Goal: Task Accomplishment & Management: Manage account settings

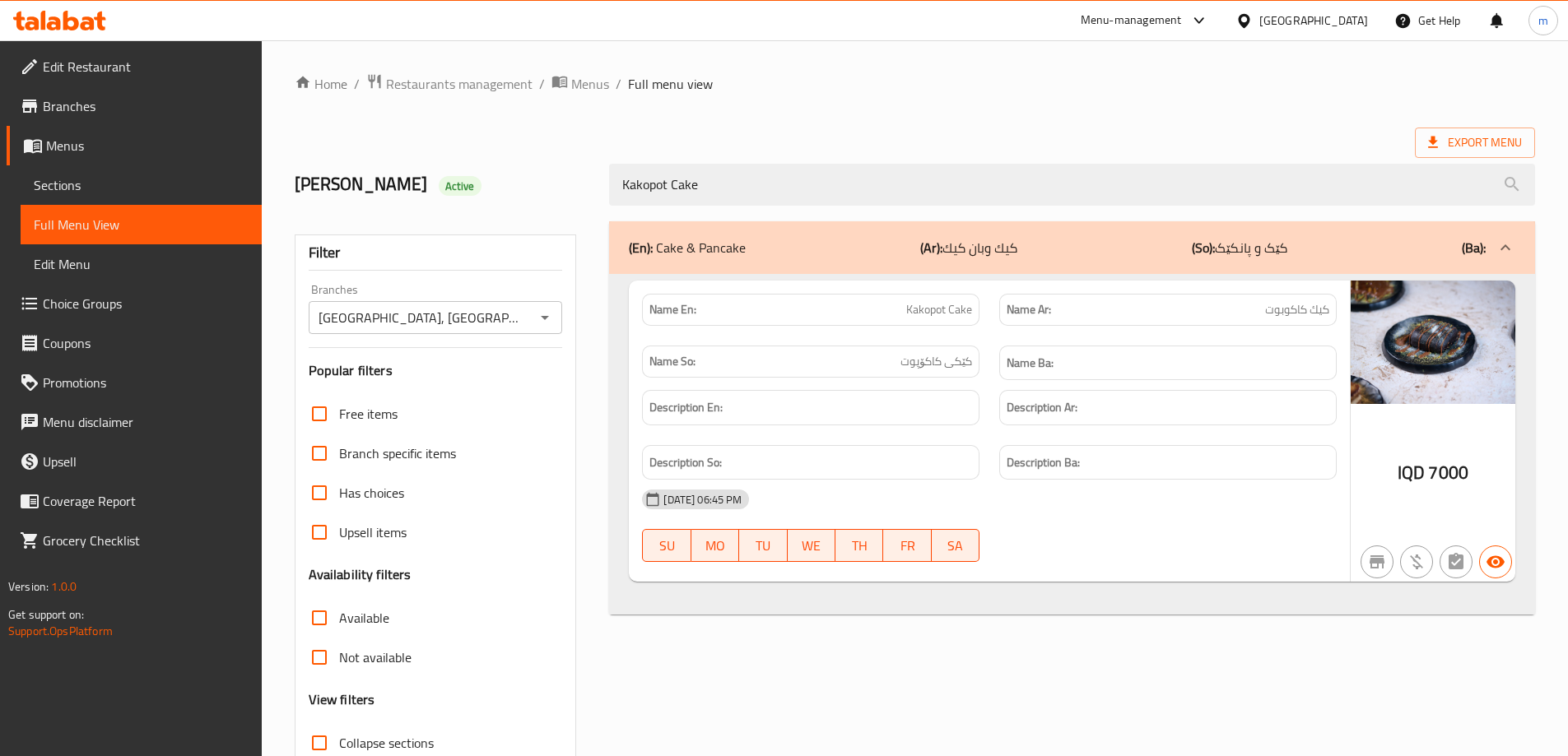
scroll to position [119, 0]
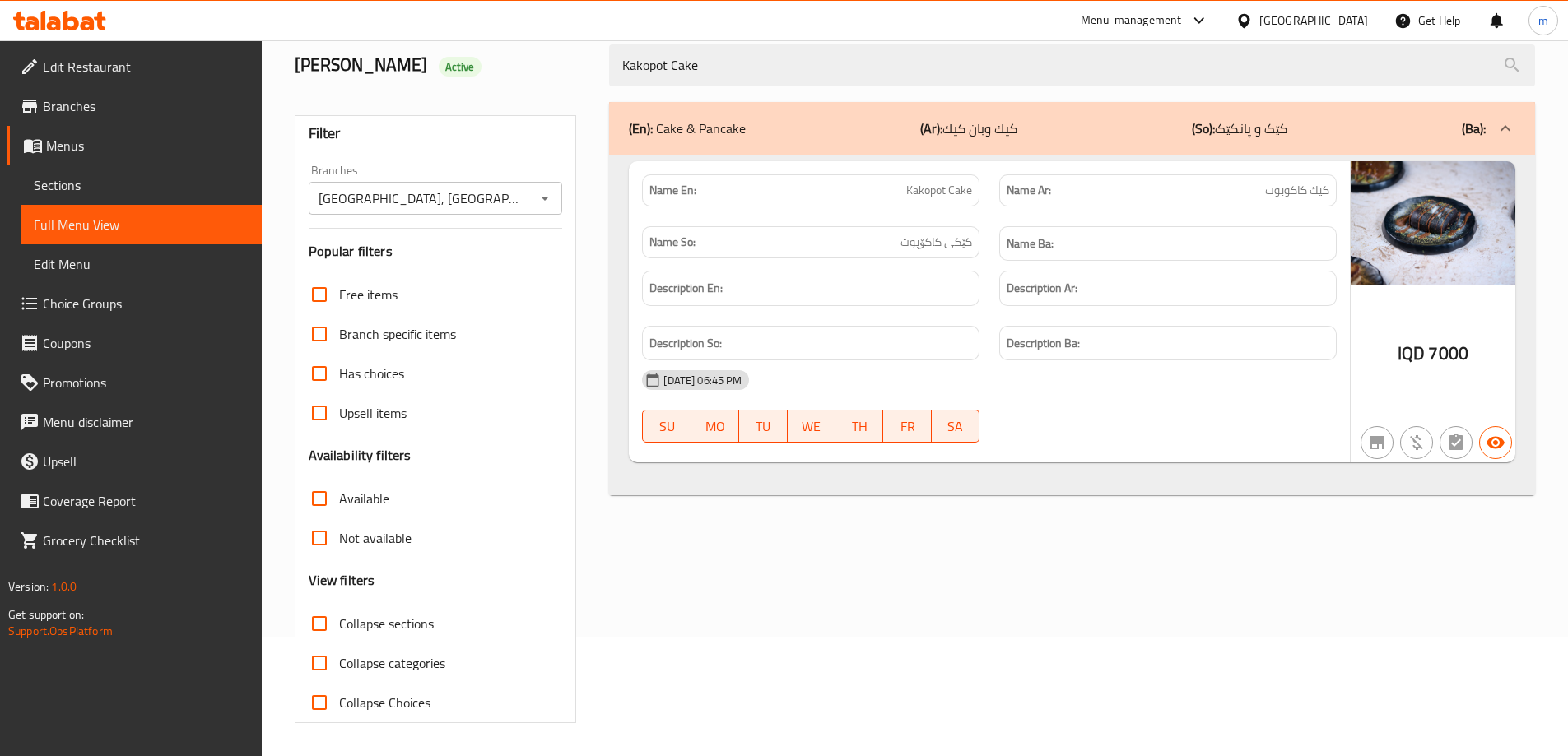
click at [96, 24] on icon at bounding box center [60, 20] width 93 height 19
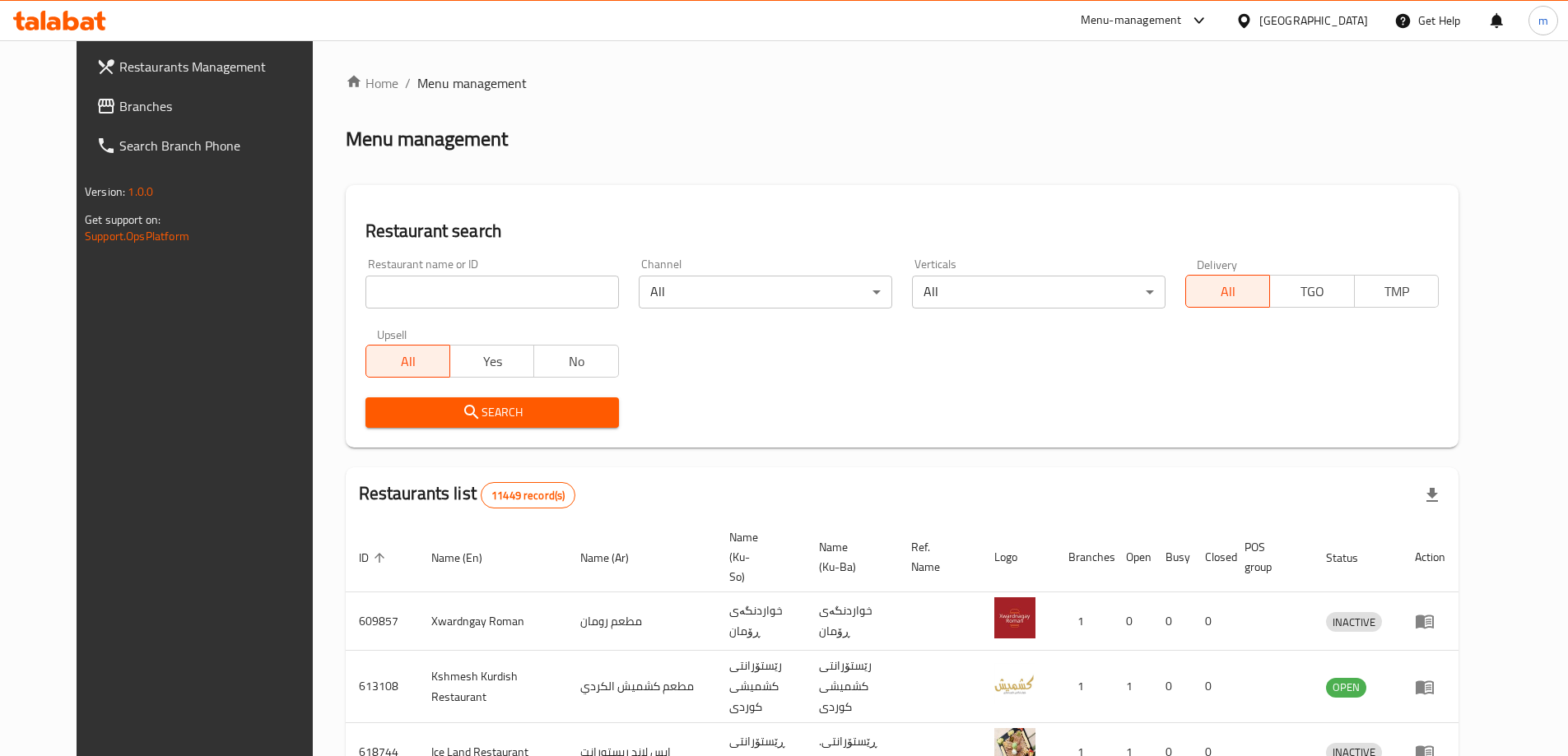
click at [96, 106] on span at bounding box center [107, 105] width 23 height 19
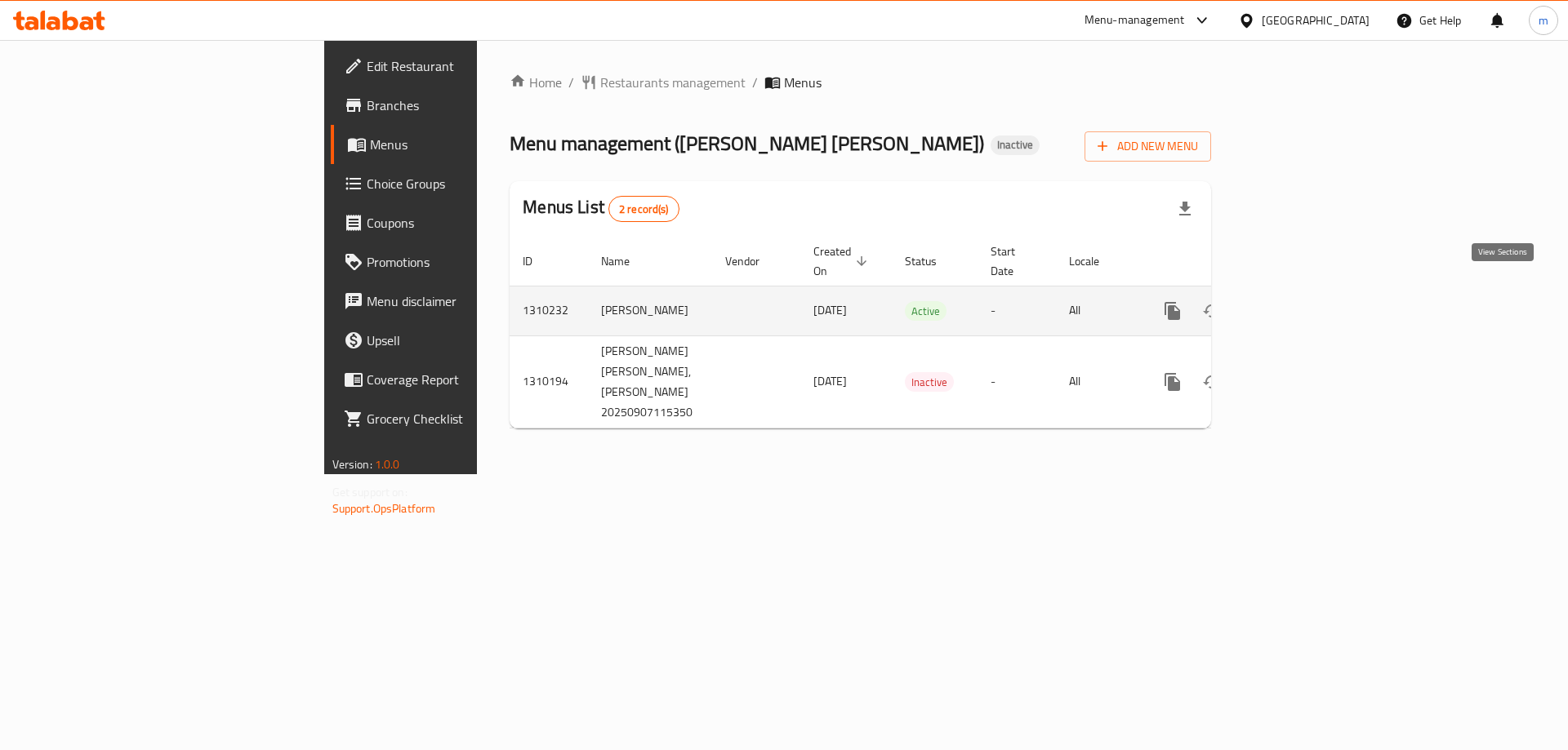
click at [1298, 304] on icon "enhanced table" at bounding box center [1290, 311] width 15 height 15
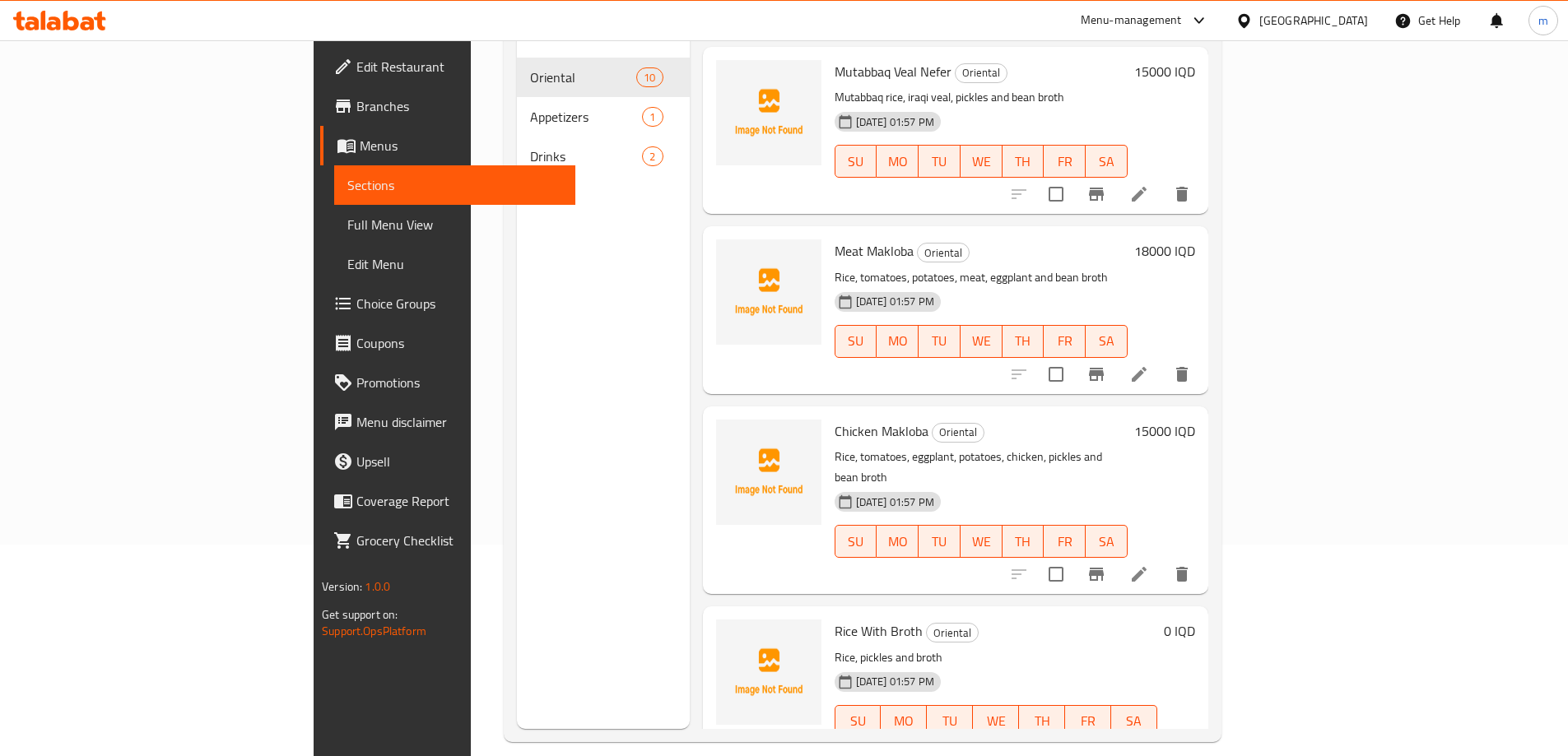
scroll to position [230, 0]
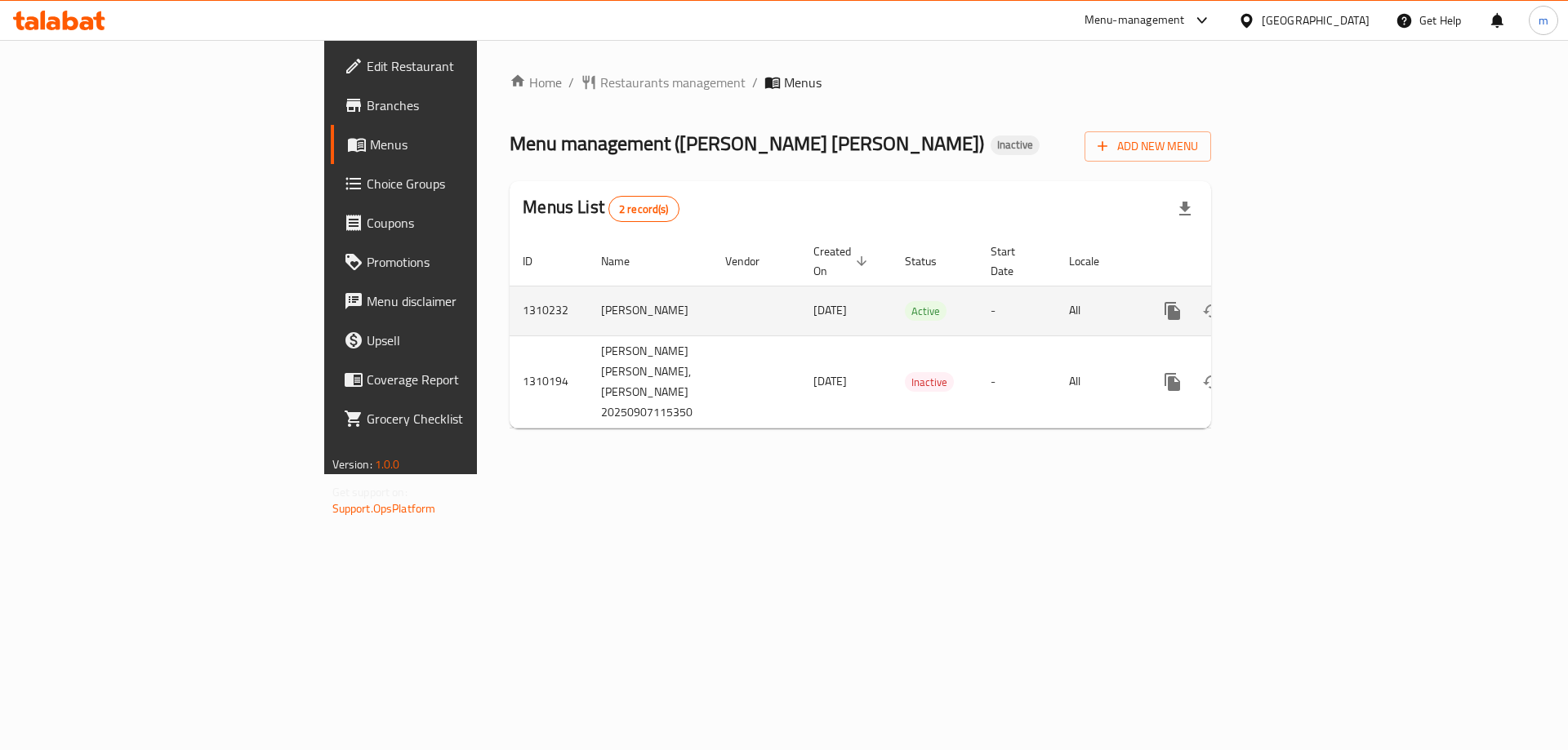
click at [1300, 301] on icon "enhanced table" at bounding box center [1289, 310] width 19 height 19
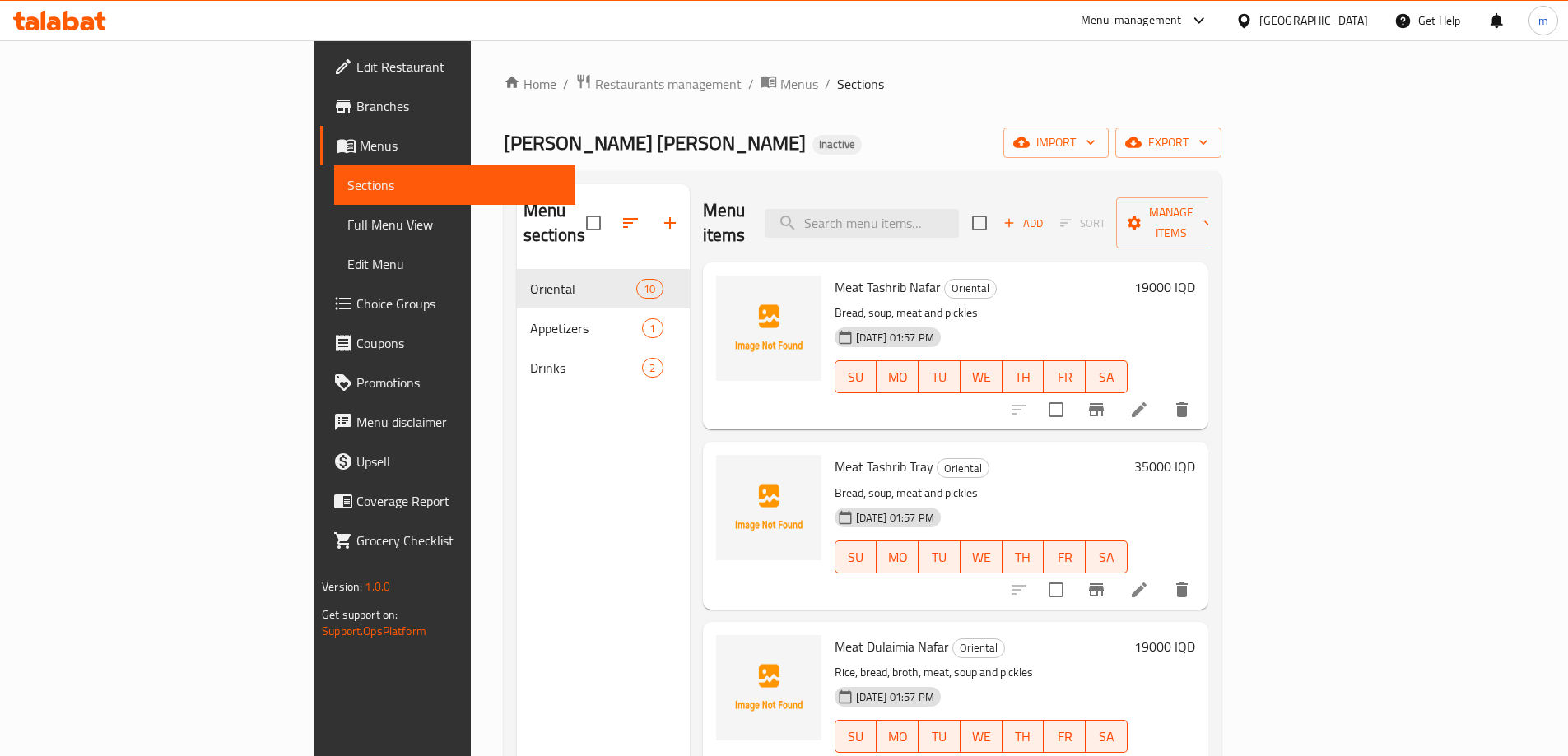
click at [716, 276] on img at bounding box center [768, 328] width 105 height 105
click at [729, 288] on icon "upload picture" at bounding box center [739, 298] width 19 height 19
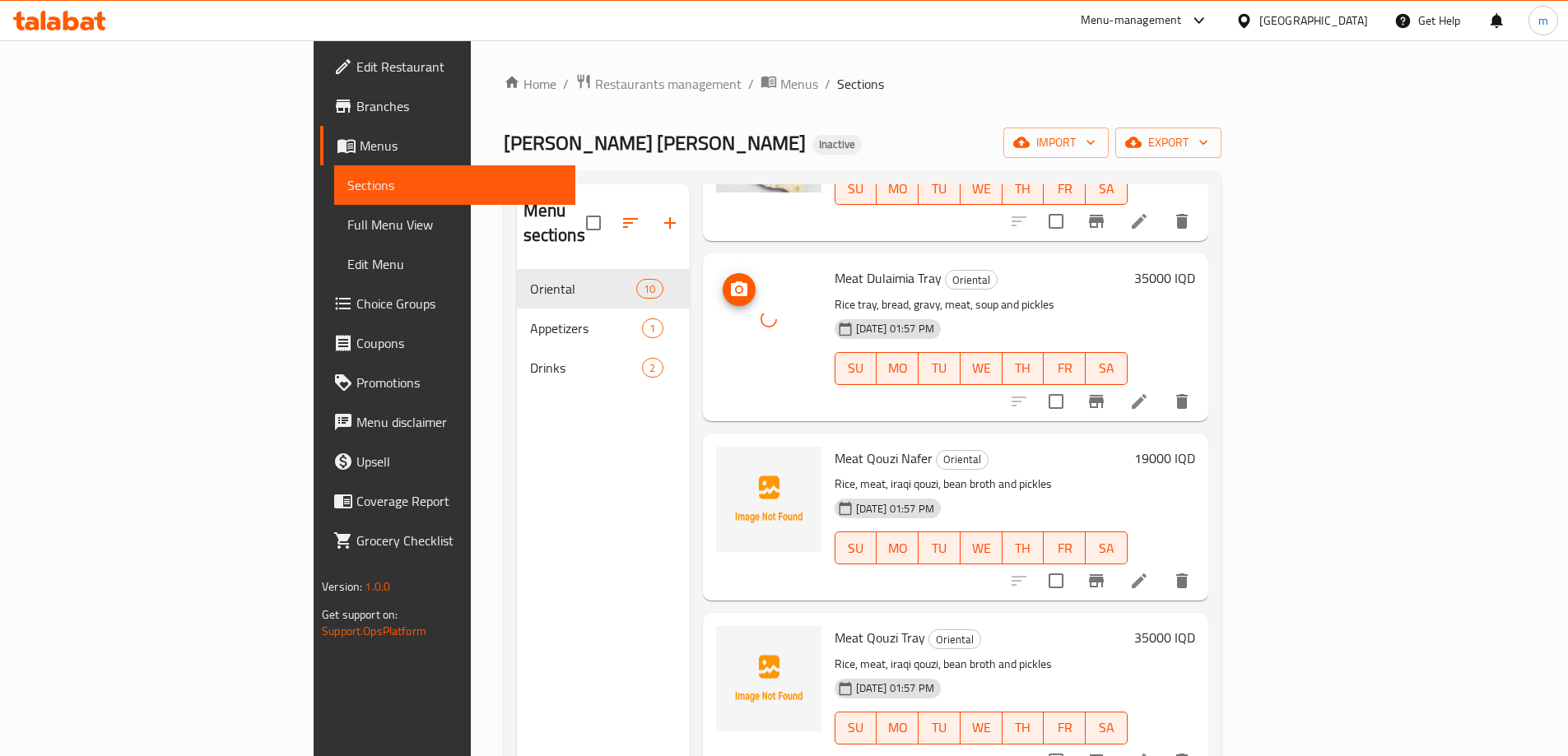
scroll to position [549, 0]
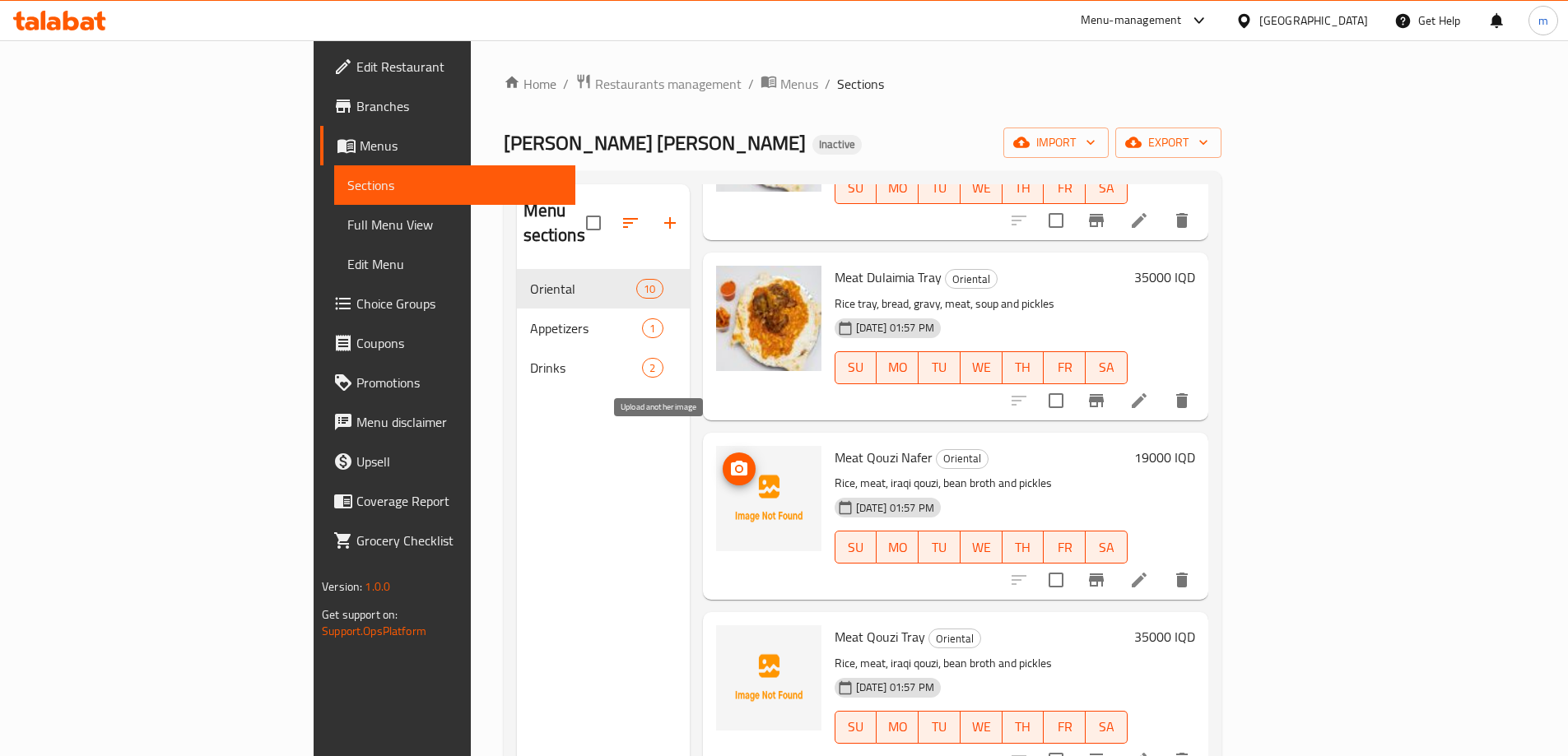
click at [723, 459] on span "upload picture" at bounding box center [739, 468] width 33 height 19
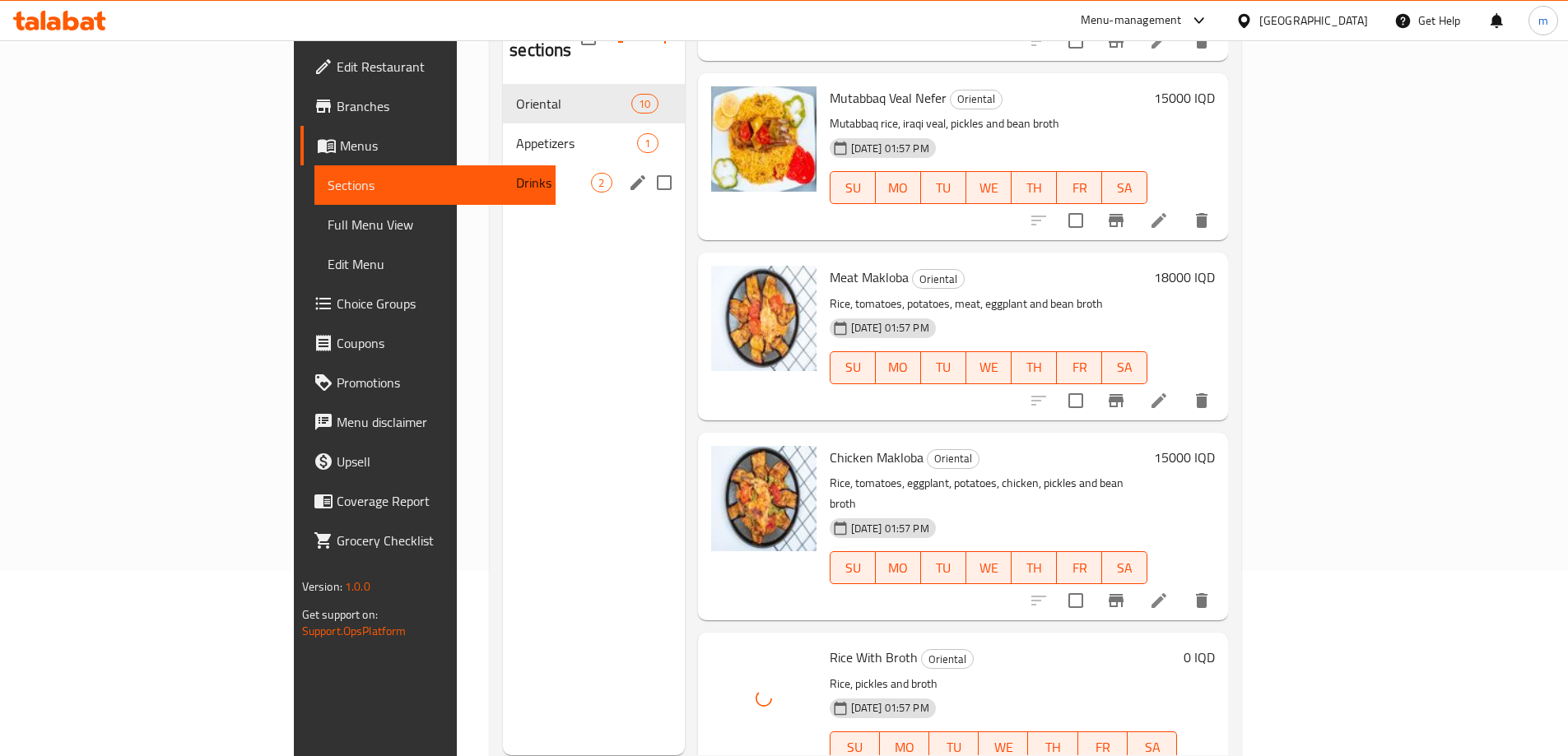
scroll to position [121, 0]
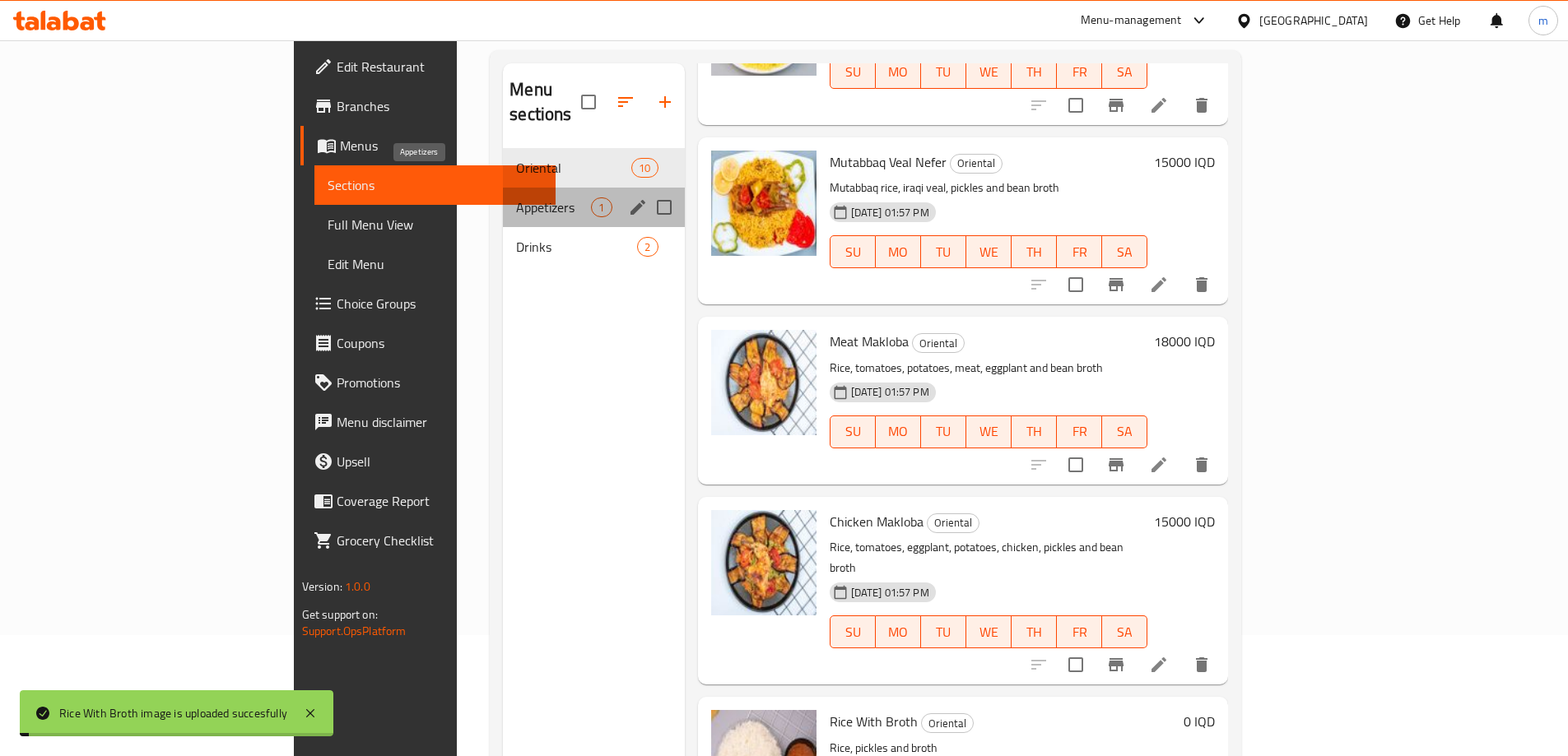
click at [516, 198] on span "Appetizers" at bounding box center [554, 207] width 75 height 19
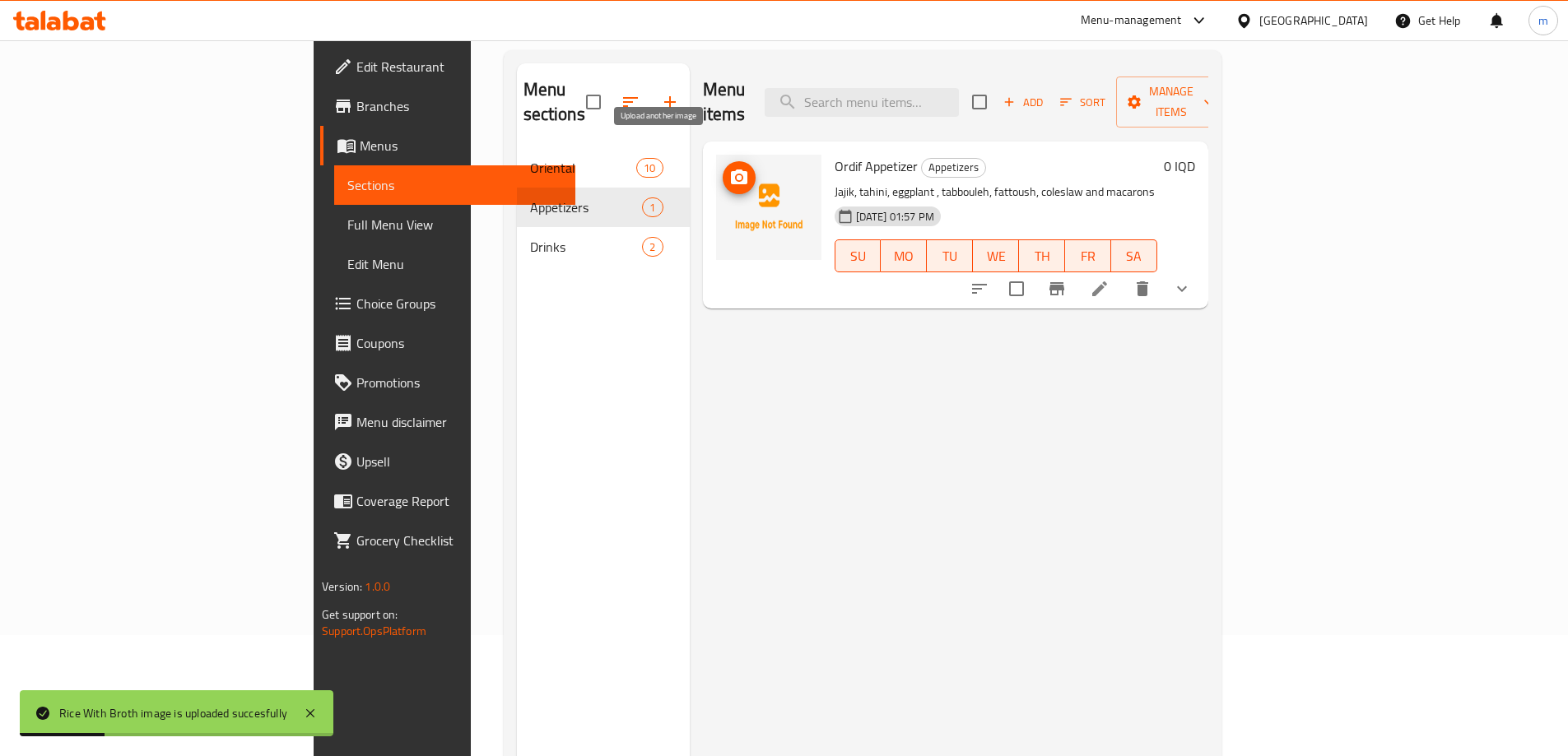
click at [731, 170] on icon "upload picture" at bounding box center [739, 177] width 17 height 15
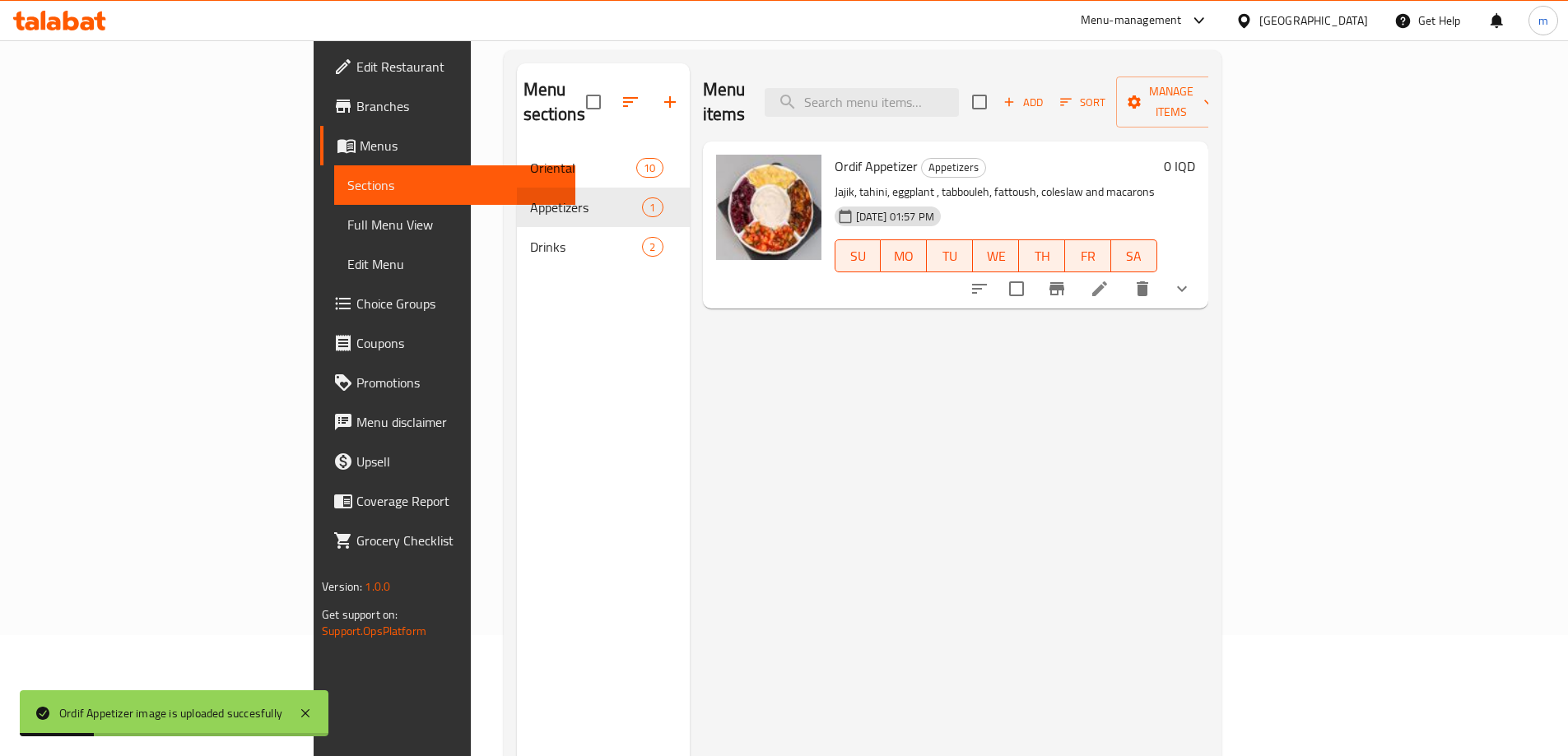
click at [1202, 280] on div at bounding box center [1081, 288] width 242 height 40
click at [1110, 279] on icon at bounding box center [1099, 288] width 19 height 19
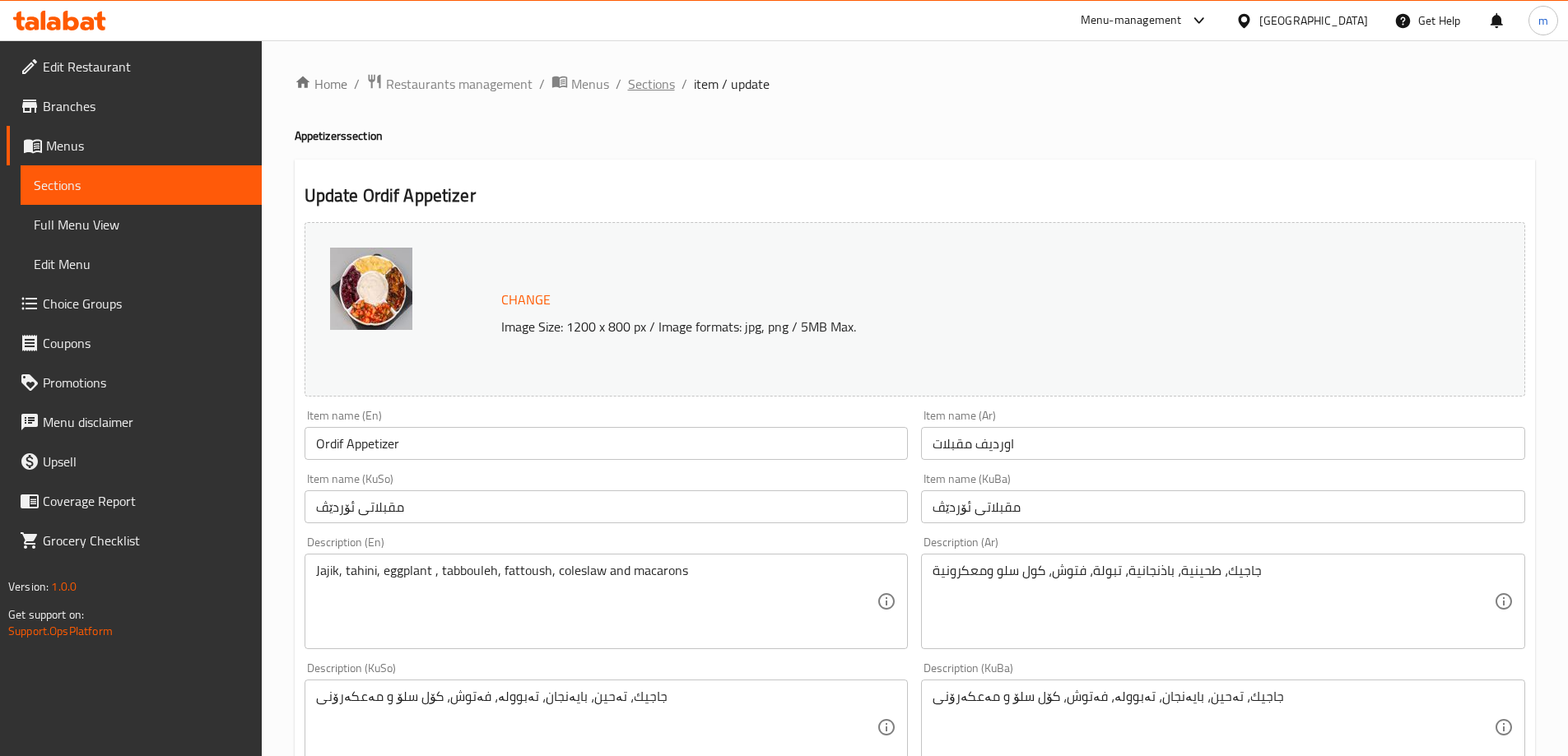
click at [636, 84] on span "Sections" at bounding box center [652, 83] width 47 height 19
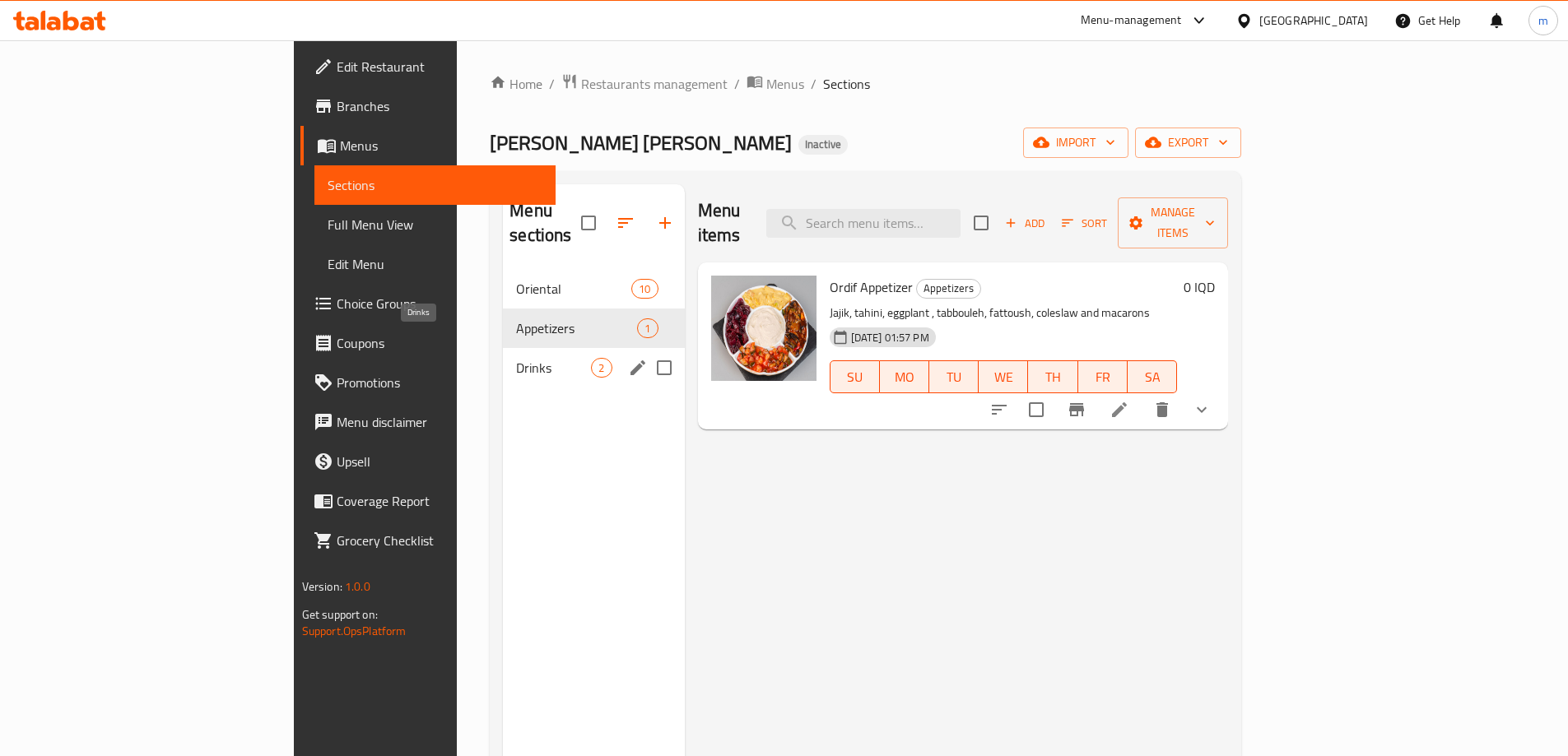
click at [516, 358] on span "Drinks" at bounding box center [554, 367] width 75 height 19
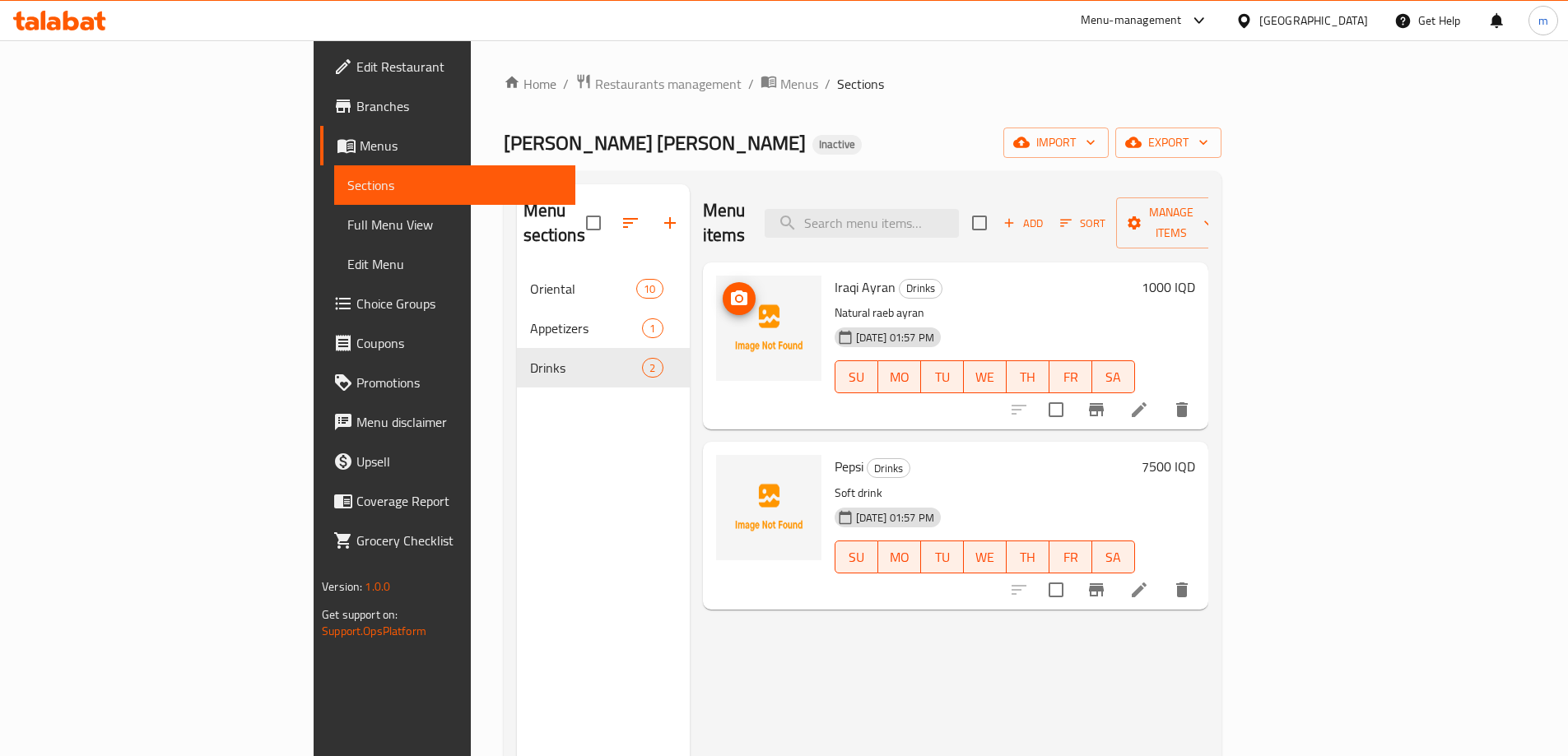
click at [731, 290] on icon "upload picture" at bounding box center [739, 298] width 17 height 15
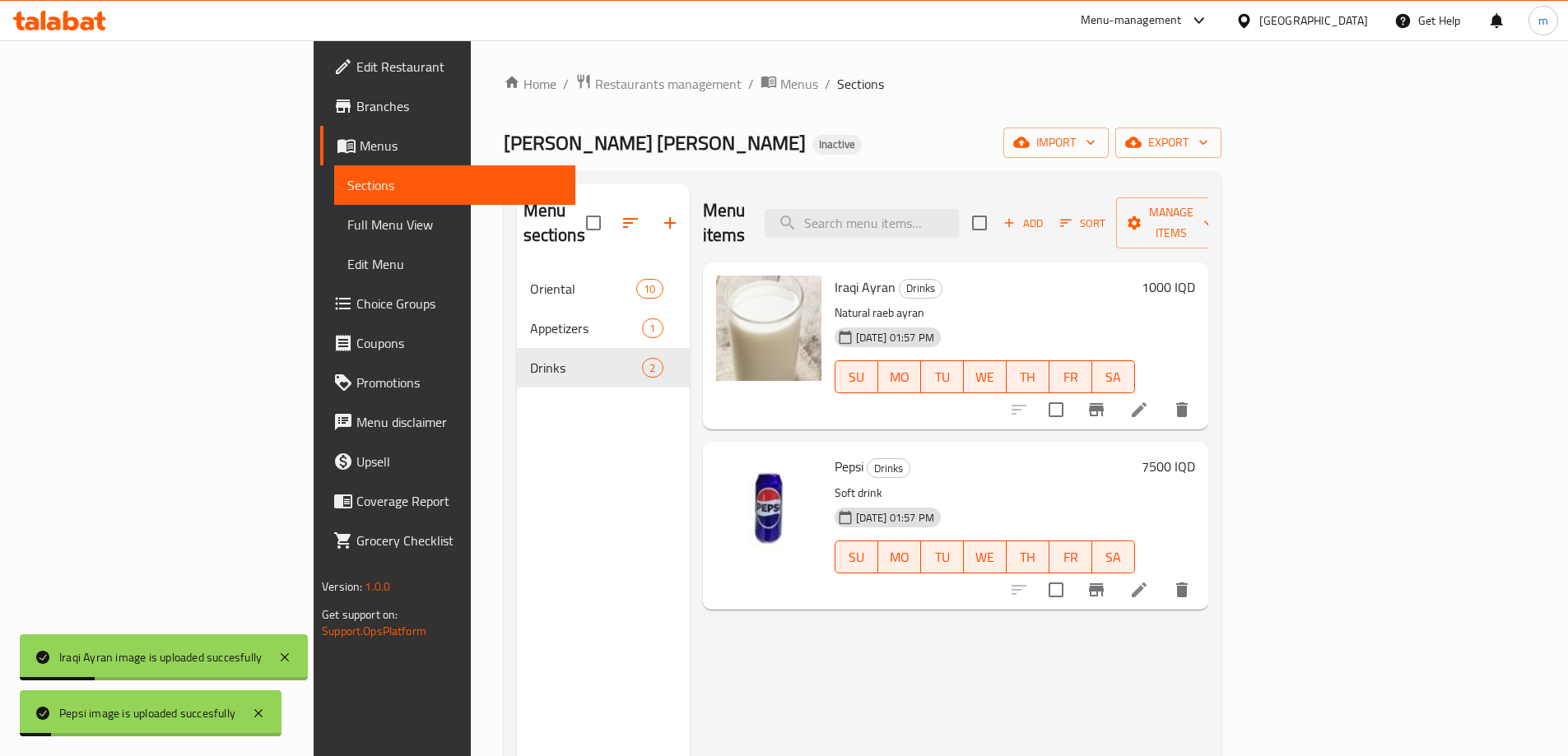
click at [347, 232] on span "Full Menu View" at bounding box center [454, 224] width 215 height 19
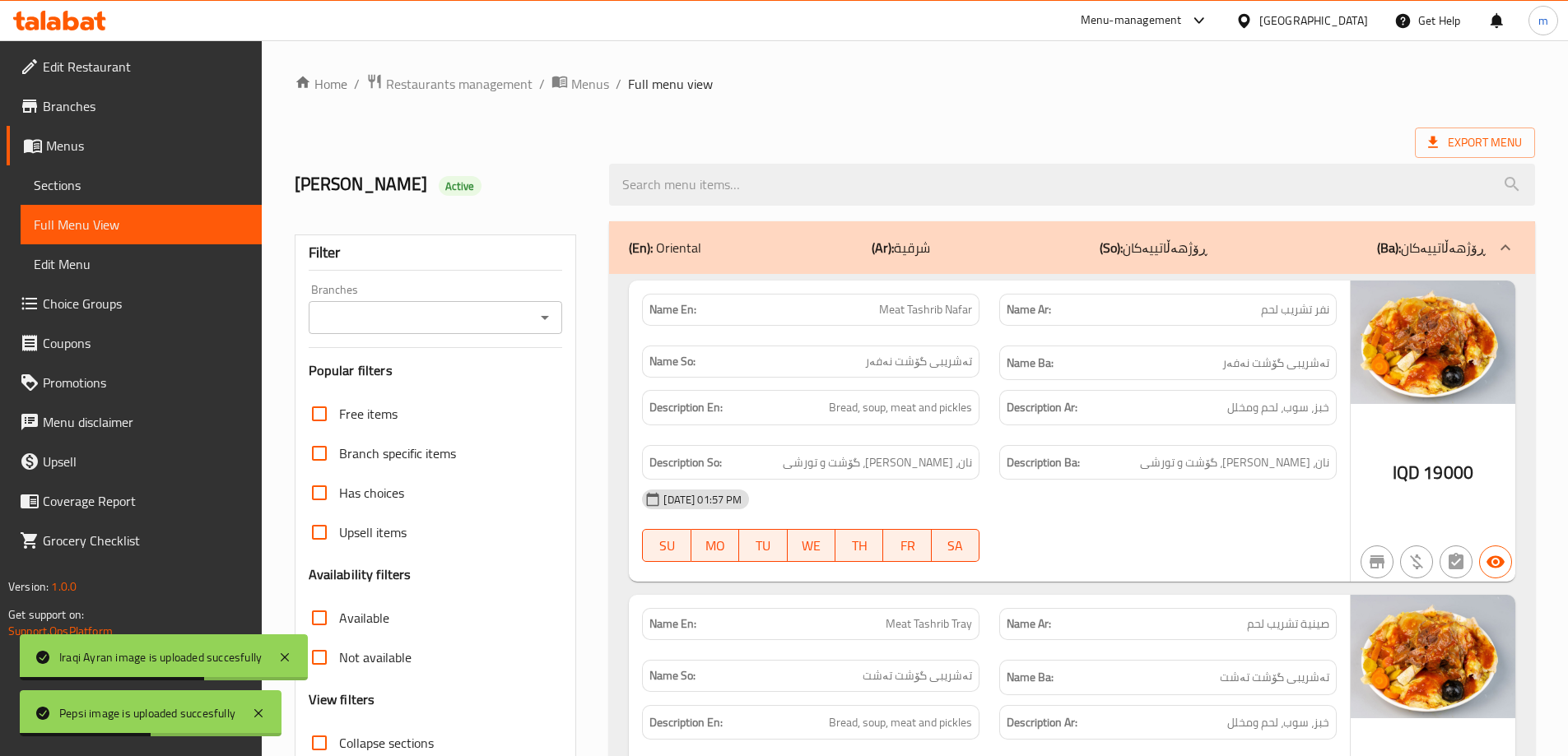
click at [528, 324] on input "Branches" at bounding box center [422, 317] width 217 height 23
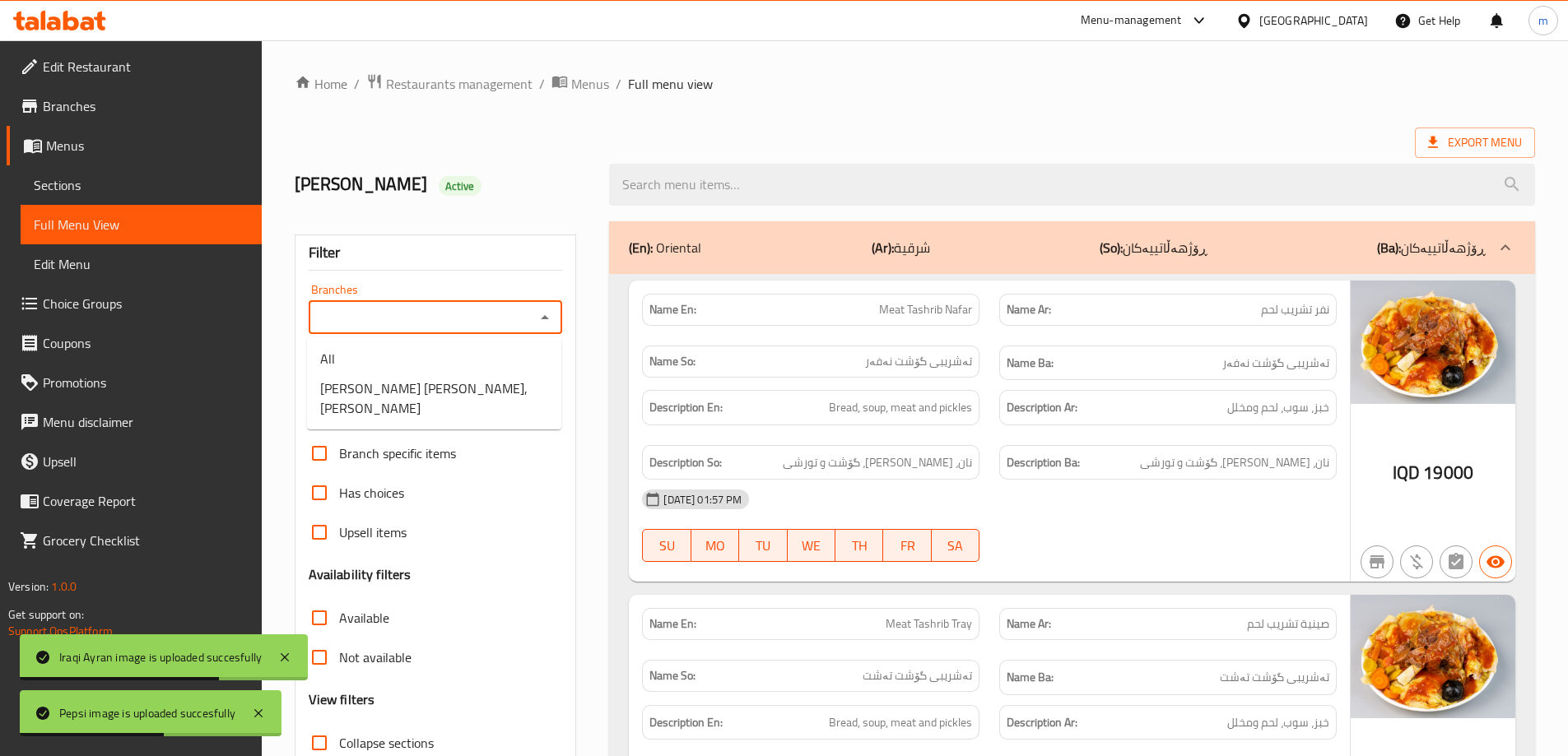
click at [544, 319] on icon "Close" at bounding box center [545, 317] width 8 height 4
click at [544, 319] on icon "Open" at bounding box center [545, 318] width 8 height 4
click at [485, 382] on li "Mahshi Al baghdadi, Al Ashar" at bounding box center [434, 398] width 254 height 50
type input "Mahshi Al baghdadi, Al Ashar"
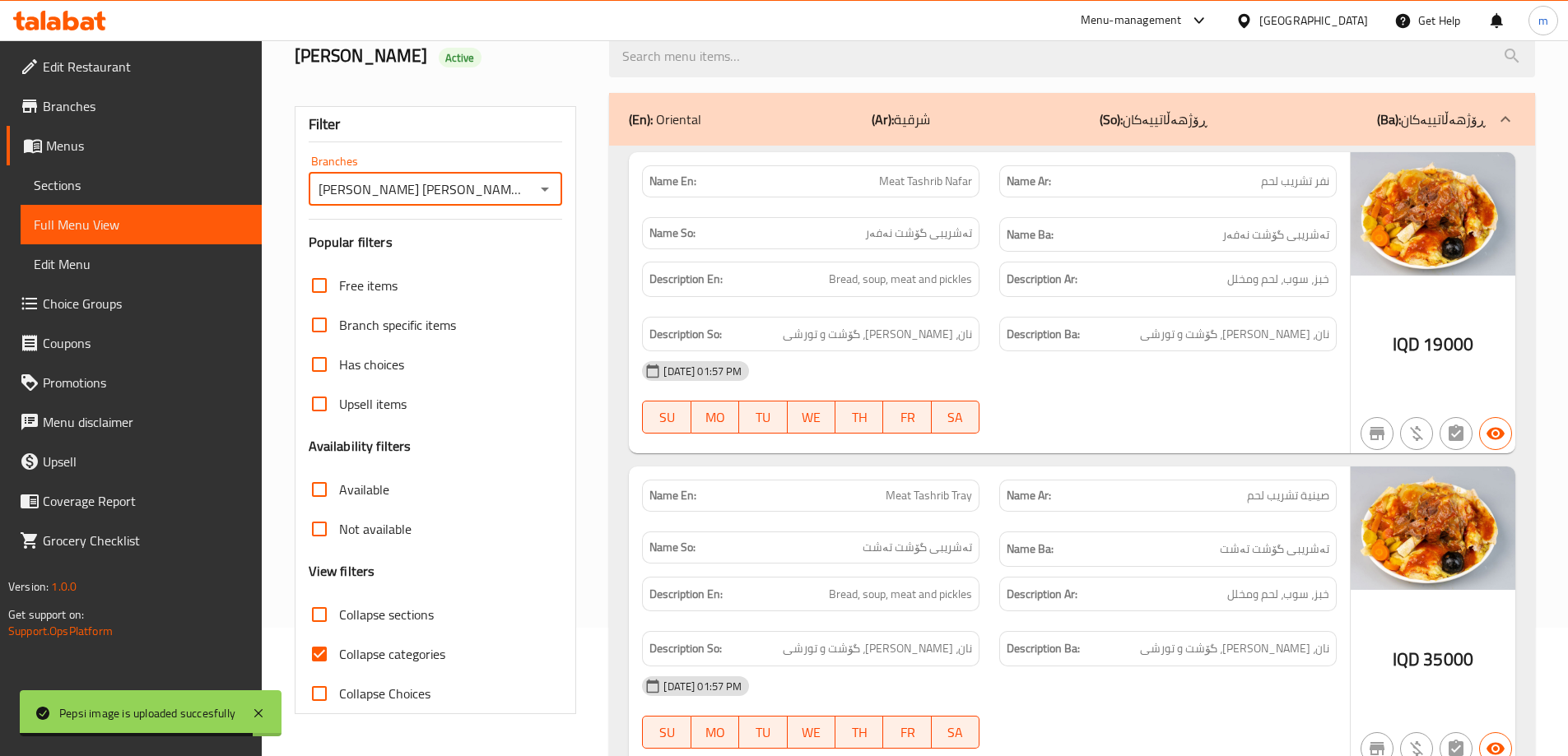
scroll to position [219, 0]
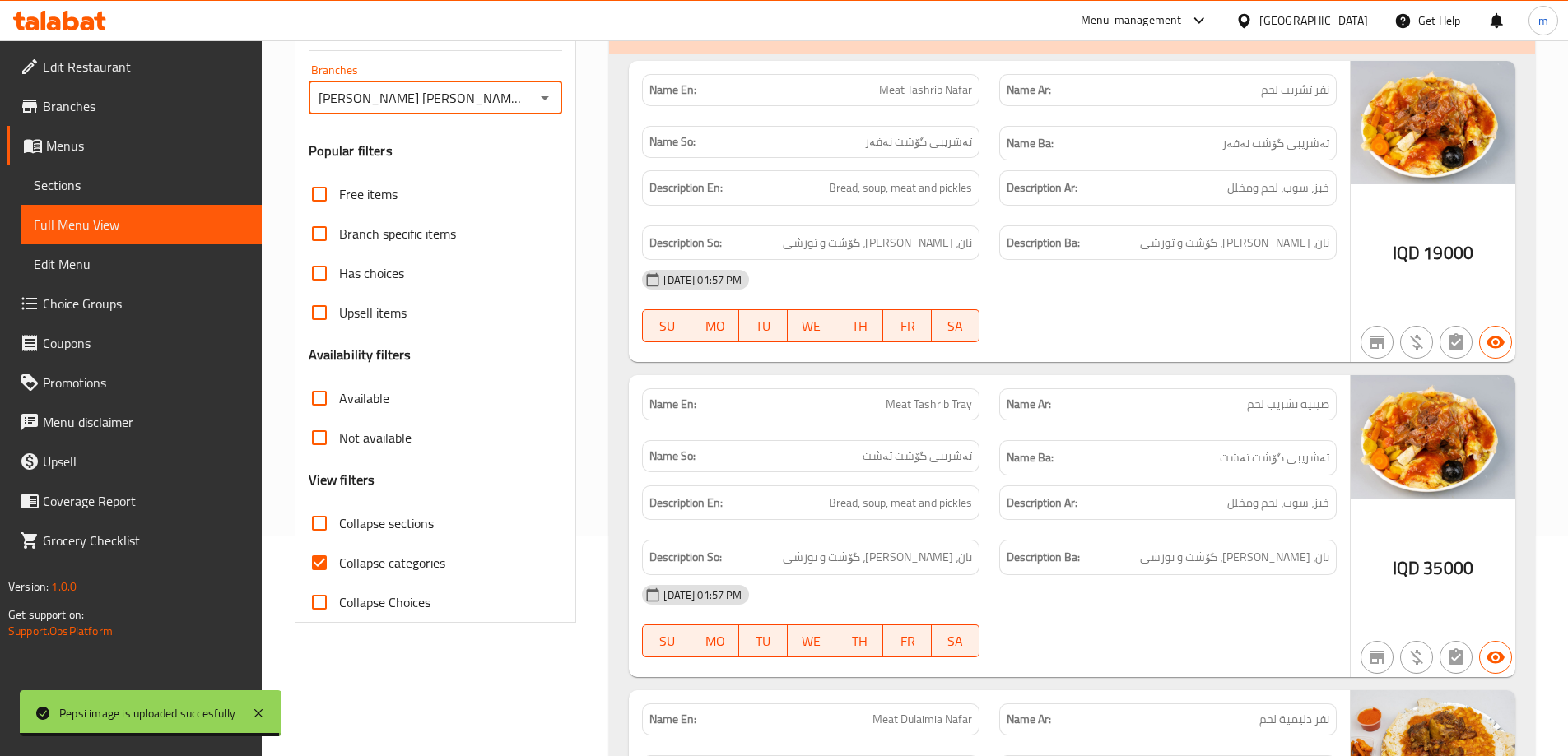
click at [326, 552] on input "Collapse categories" at bounding box center [319, 563] width 40 height 40
checkbox input "false"
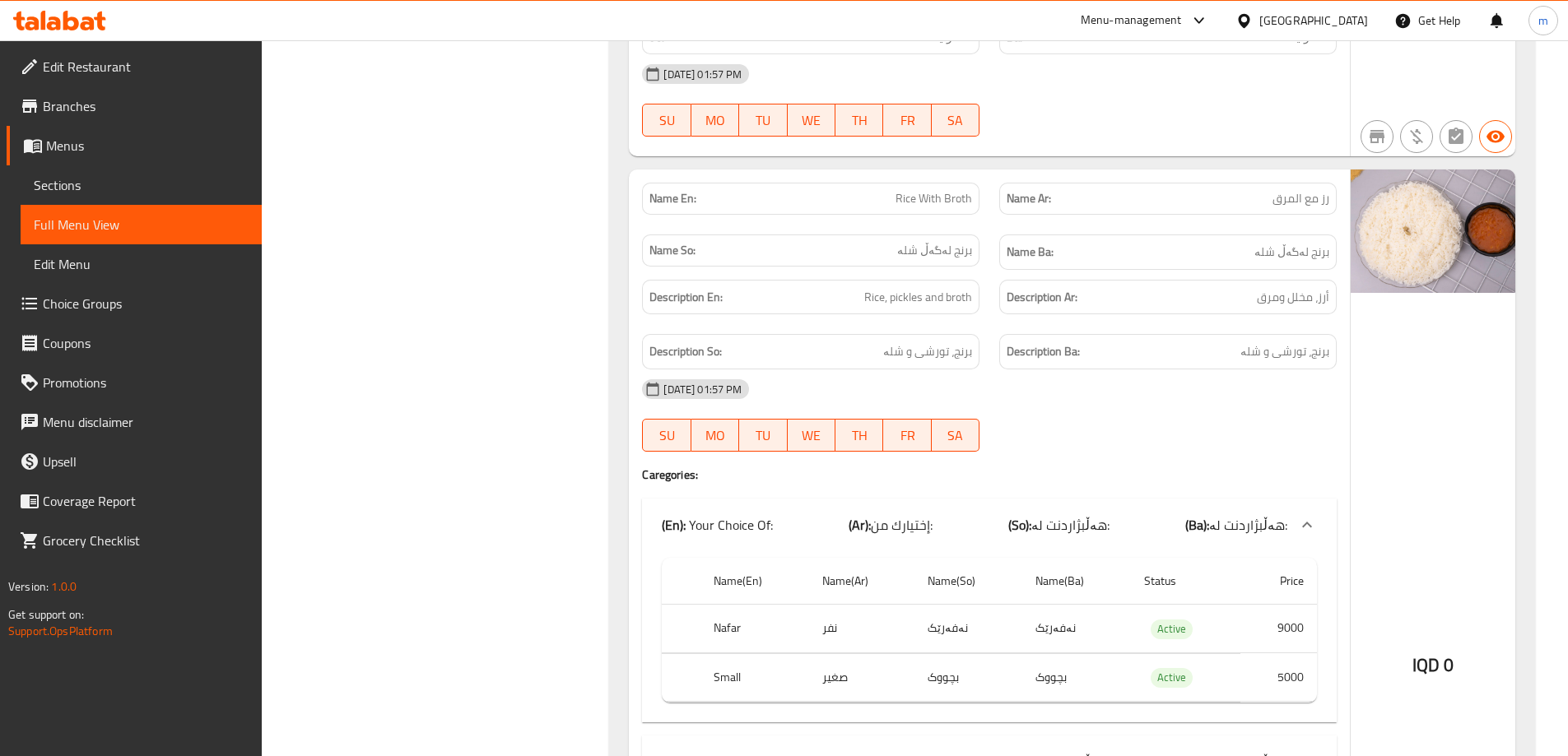
scroll to position [2860, 0]
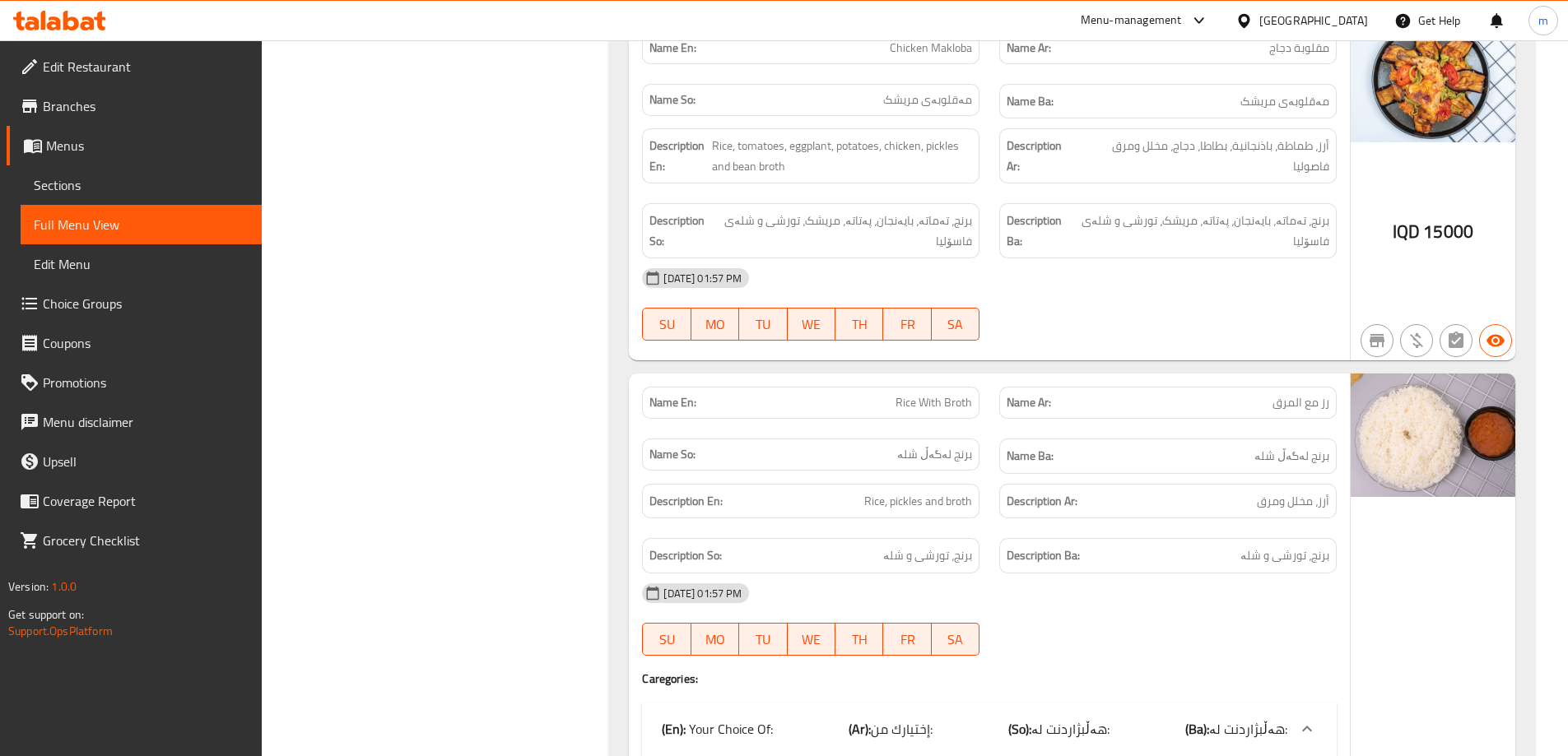
click at [115, 64] on span "Edit Restaurant" at bounding box center [146, 66] width 206 height 19
